Goal: Task Accomplishment & Management: Complete application form

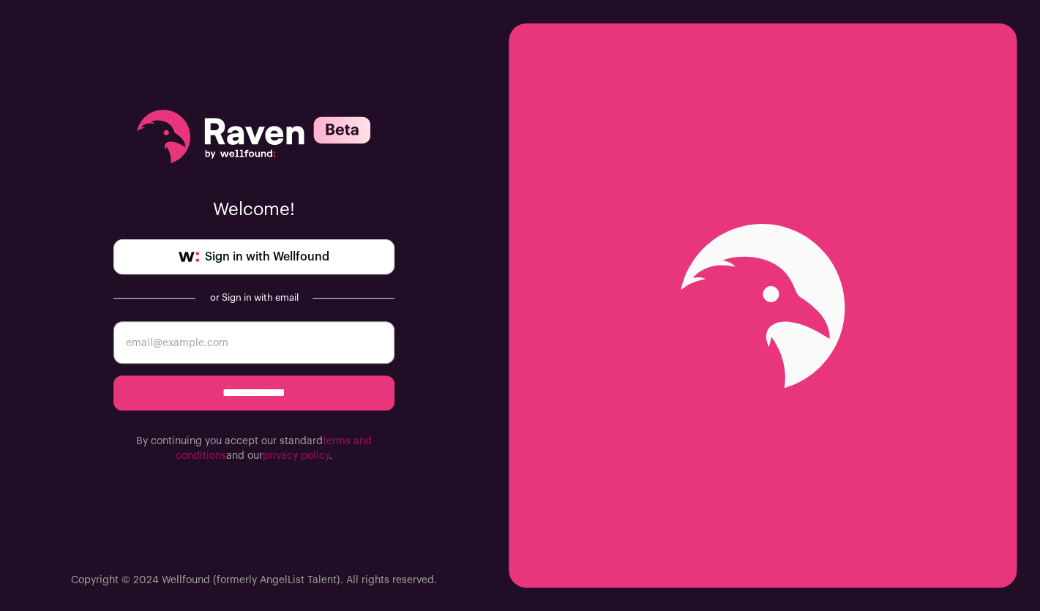
click at [241, 346] on input "email" at bounding box center [253, 342] width 281 height 42
type input "wellfound@petskink.net"
click at [247, 397] on input "**********" at bounding box center [253, 393] width 281 height 35
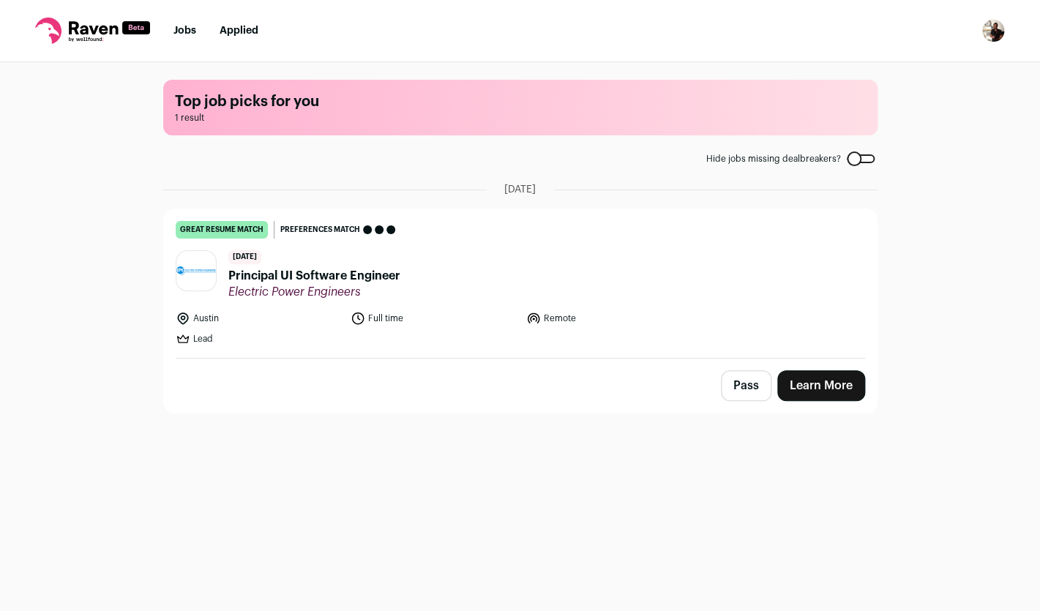
click at [182, 26] on li "Jobs" at bounding box center [184, 30] width 23 height 15
click at [185, 32] on link "Jobs" at bounding box center [184, 31] width 23 height 10
click at [182, 31] on link "Jobs" at bounding box center [184, 31] width 23 height 10
click at [234, 31] on link "Applied" at bounding box center [239, 31] width 39 height 10
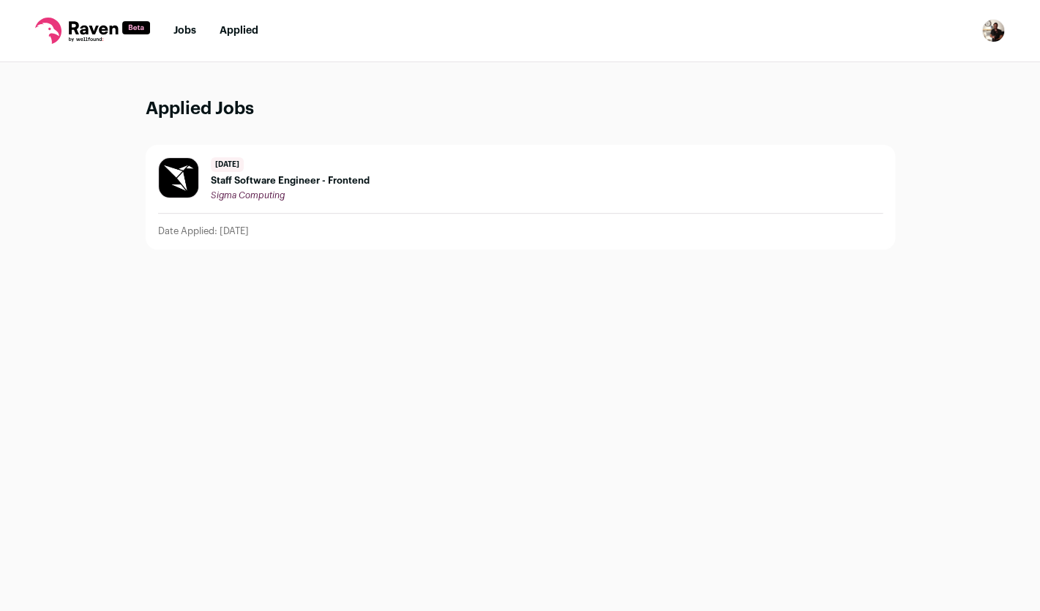
click at [181, 29] on link "Jobs" at bounding box center [184, 31] width 23 height 10
